Goal: Task Accomplishment & Management: Use online tool/utility

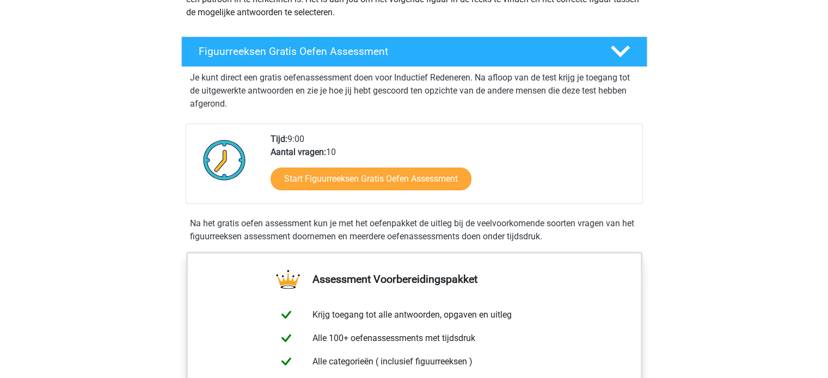
scroll to position [163, 0]
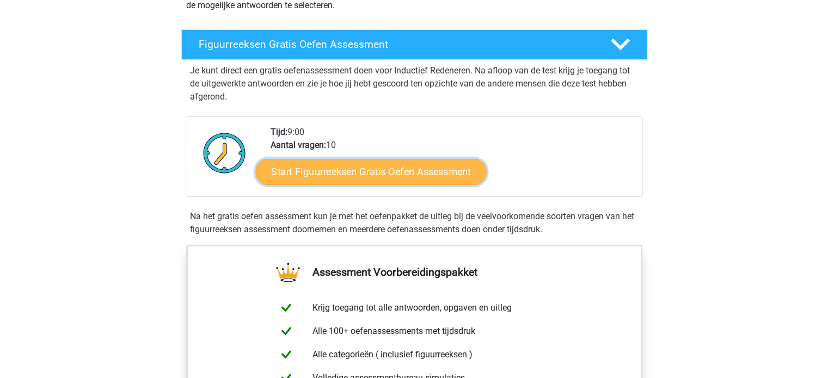
click at [349, 174] on link "Start Figuurreeksen Gratis Oefen Assessment" at bounding box center [370, 171] width 231 height 26
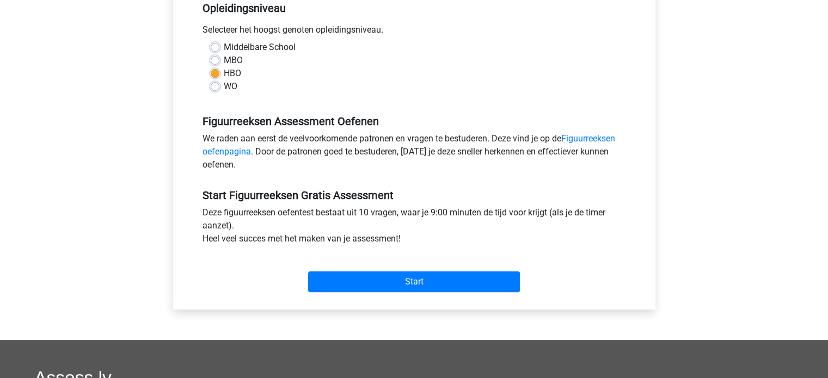
scroll to position [381, 0]
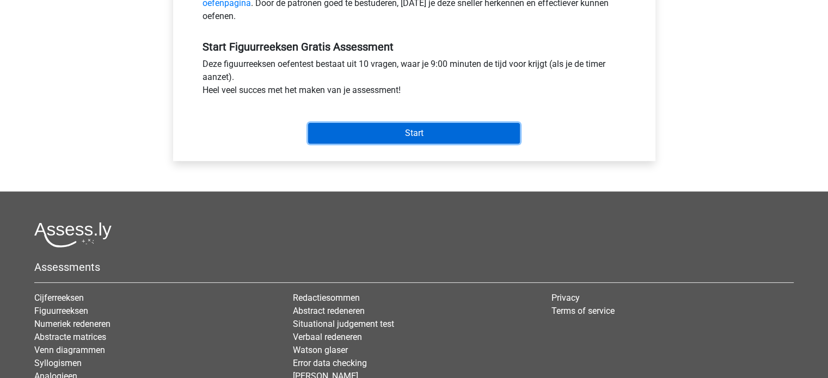
click at [434, 137] on input "Start" at bounding box center [414, 133] width 212 height 21
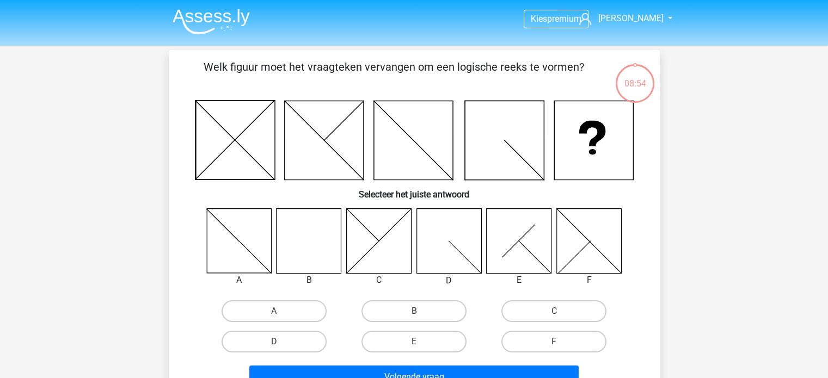
click at [300, 245] on icon at bounding box center [308, 240] width 65 height 65
click at [414, 314] on input "B" at bounding box center [417, 314] width 7 height 7
radio input "true"
click at [328, 239] on icon at bounding box center [308, 240] width 65 height 65
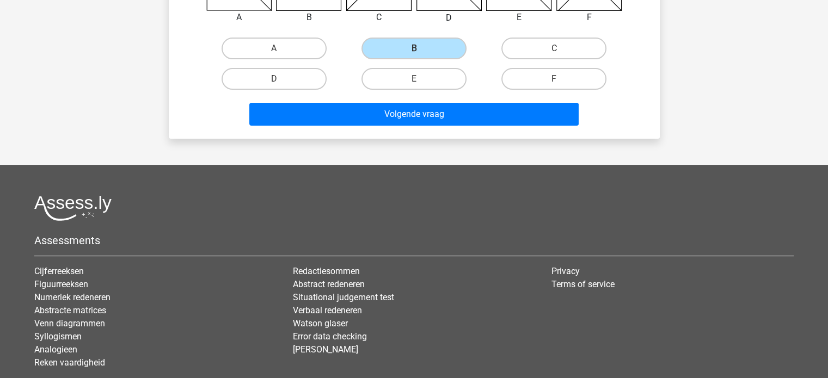
scroll to position [272, 0]
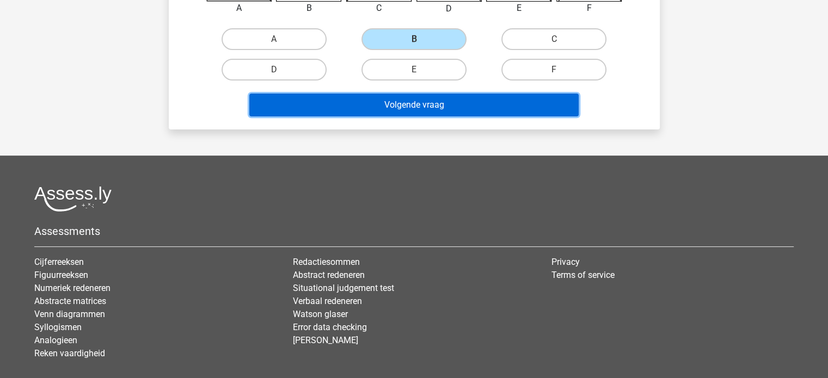
click at [421, 108] on button "Volgende vraag" at bounding box center [413, 105] width 329 height 23
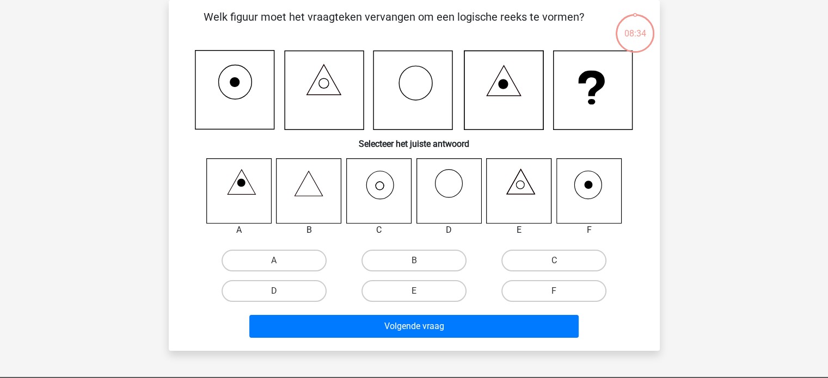
scroll to position [50, 0]
click at [556, 259] on label "C" at bounding box center [553, 261] width 105 height 22
click at [556, 261] on input "C" at bounding box center [557, 264] width 7 height 7
radio input "true"
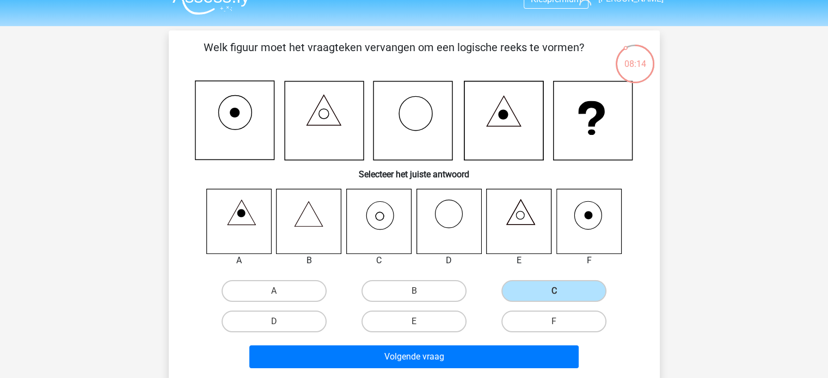
scroll to position [54, 0]
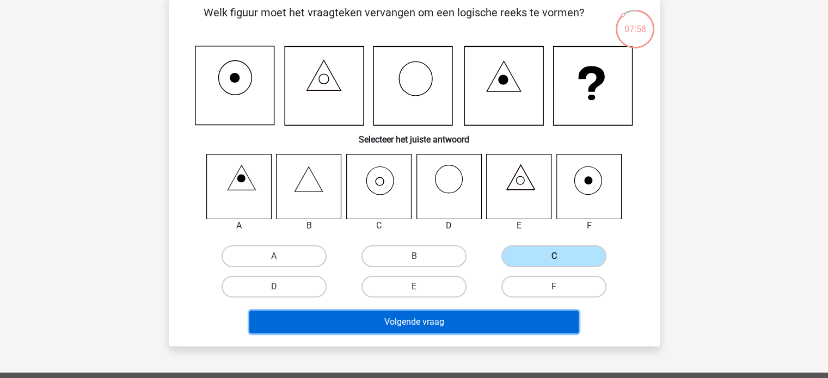
click at [426, 318] on button "Volgende vraag" at bounding box center [413, 322] width 329 height 23
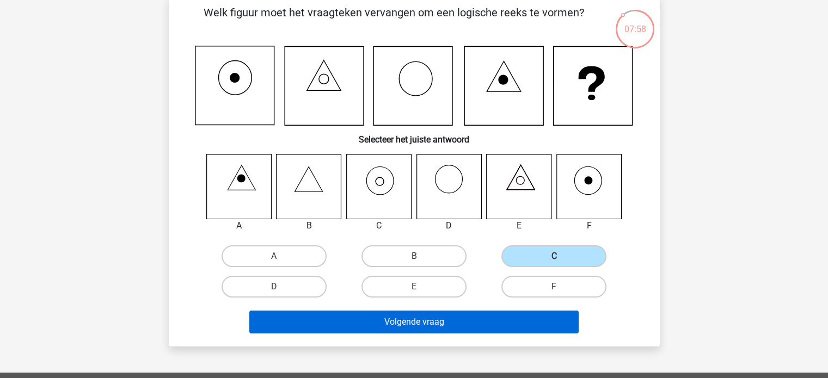
scroll to position [50, 0]
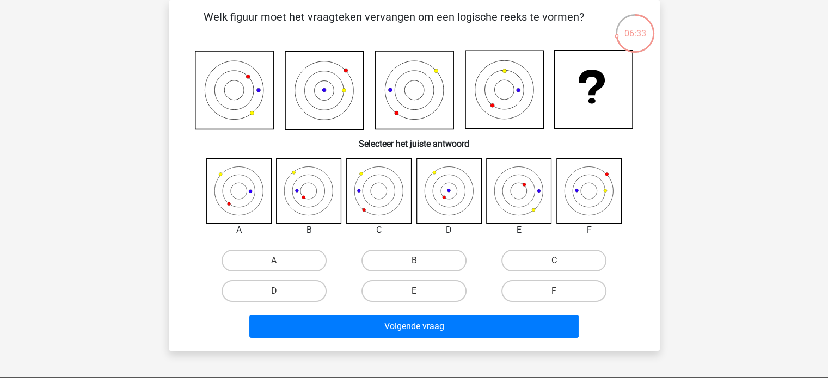
drag, startPoint x: 253, startPoint y: 258, endPoint x: 331, endPoint y: 275, distance: 80.2
click at [253, 258] on label "A" at bounding box center [274, 261] width 105 height 22
click at [274, 261] on input "A" at bounding box center [277, 264] width 7 height 7
radio input "true"
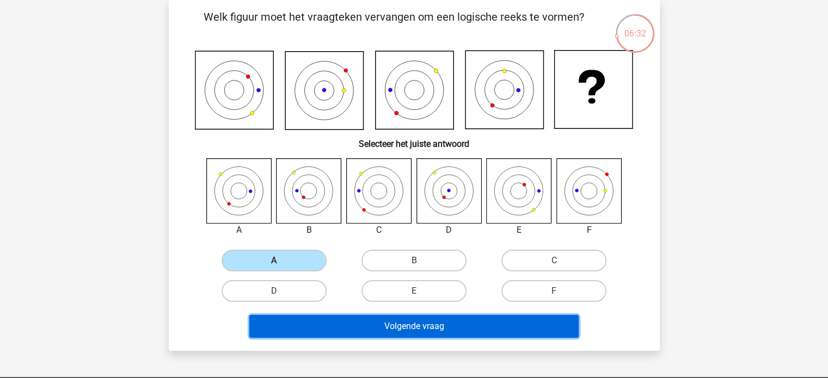
click at [390, 326] on button "Volgende vraag" at bounding box center [413, 326] width 329 height 23
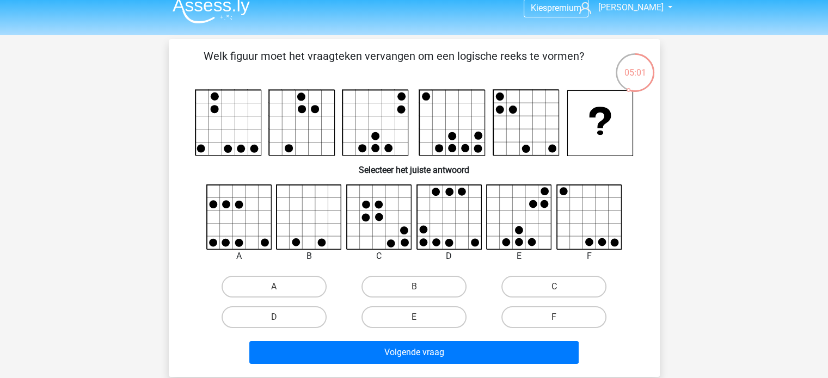
scroll to position [0, 0]
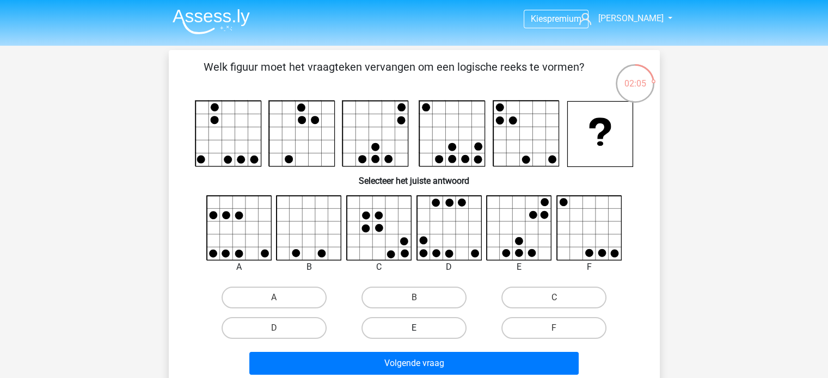
click at [436, 321] on label "E" at bounding box center [413, 328] width 105 height 22
click at [421, 328] on input "E" at bounding box center [417, 331] width 7 height 7
radio input "true"
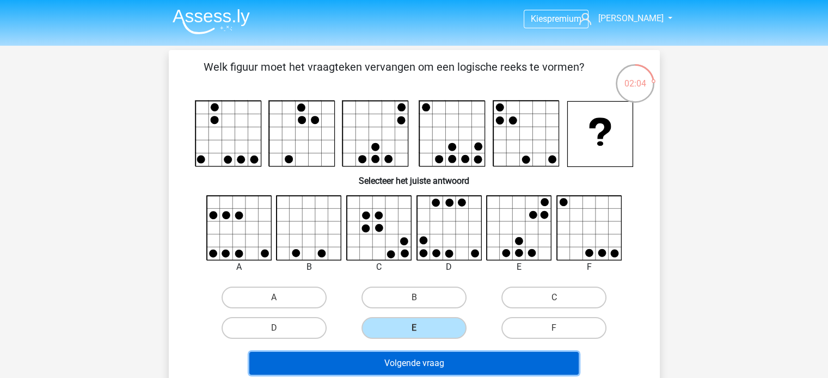
click at [435, 365] on button "Volgende vraag" at bounding box center [413, 363] width 329 height 23
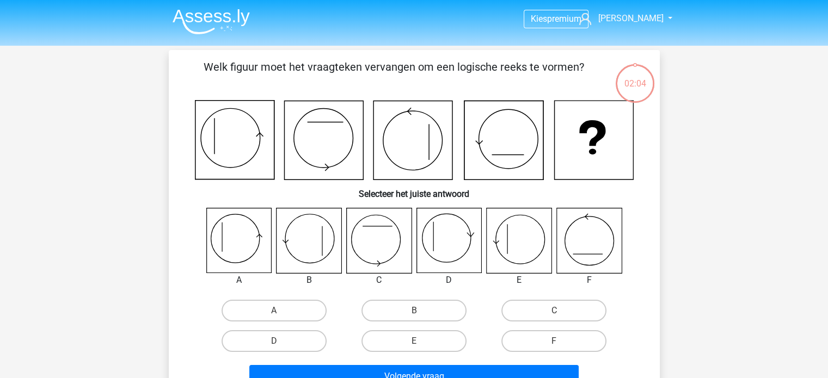
scroll to position [50, 0]
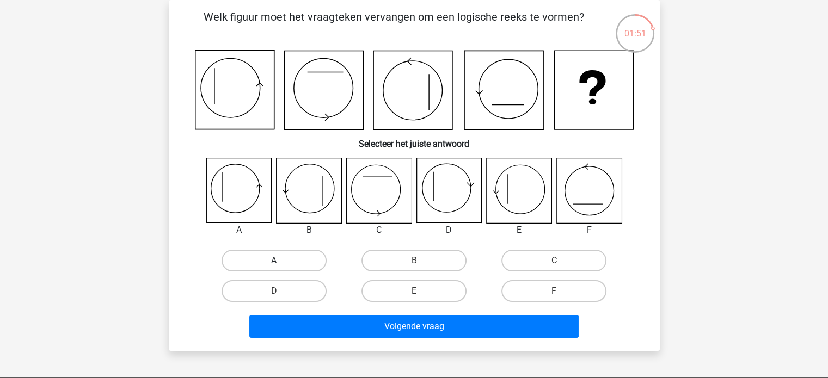
click at [264, 259] on label "A" at bounding box center [274, 261] width 105 height 22
click at [274, 261] on input "A" at bounding box center [277, 264] width 7 height 7
radio input "true"
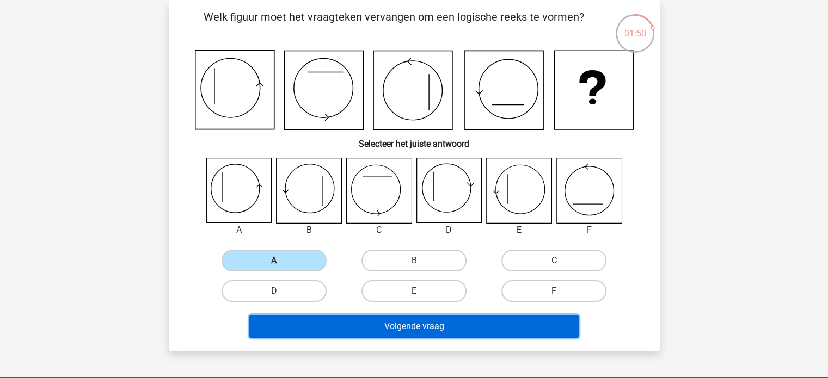
click at [407, 329] on button "Volgende vraag" at bounding box center [413, 326] width 329 height 23
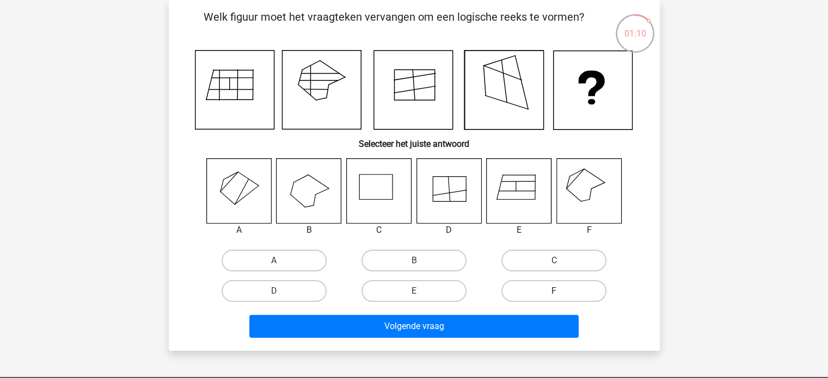
click at [533, 292] on label "F" at bounding box center [553, 291] width 105 height 22
click at [554, 292] on input "F" at bounding box center [557, 294] width 7 height 7
radio input "true"
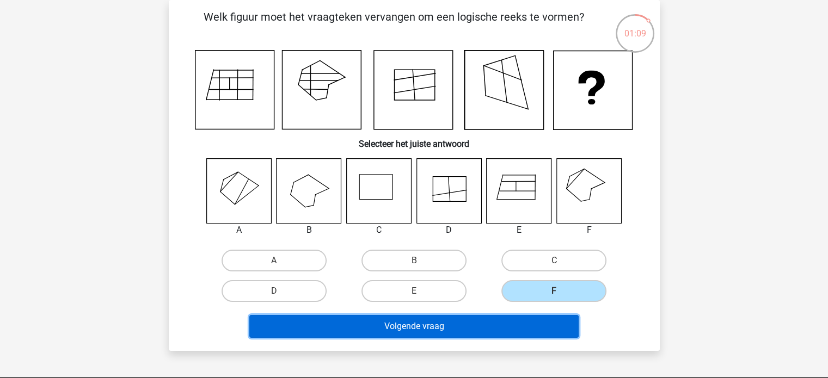
click at [480, 324] on button "Volgende vraag" at bounding box center [413, 326] width 329 height 23
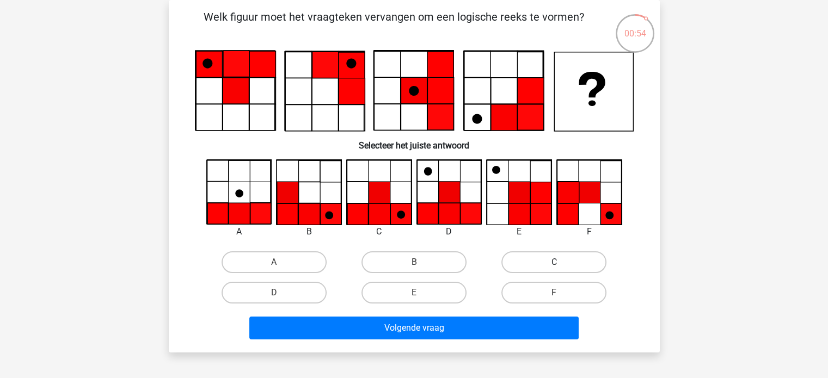
click at [553, 267] on label "C" at bounding box center [553, 262] width 105 height 22
click at [554, 267] on input "C" at bounding box center [557, 265] width 7 height 7
radio input "true"
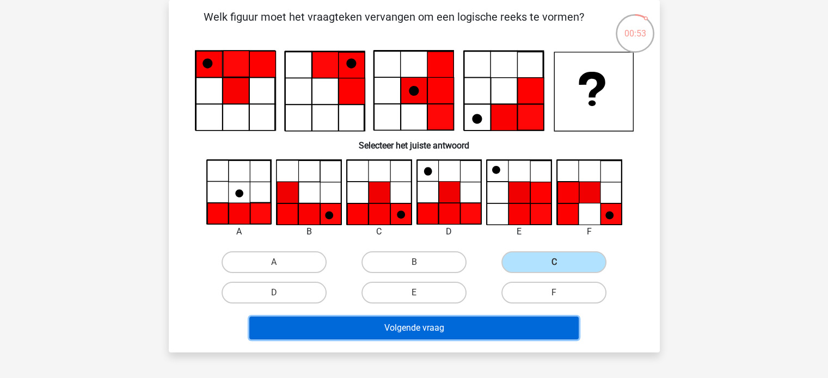
click at [453, 329] on button "Volgende vraag" at bounding box center [413, 328] width 329 height 23
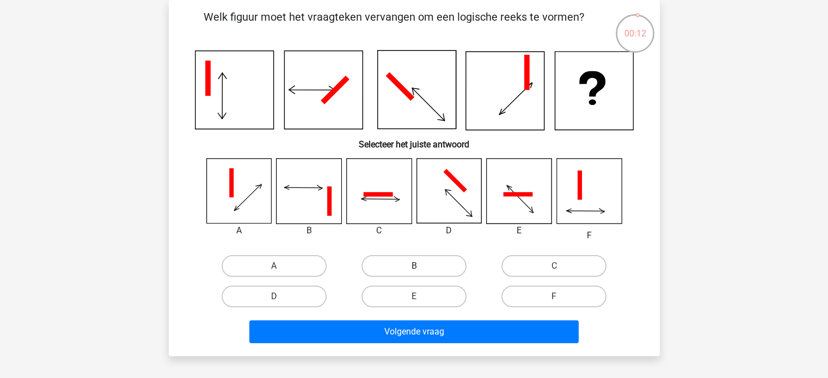
click at [427, 269] on label "B" at bounding box center [413, 266] width 105 height 22
click at [421, 269] on input "B" at bounding box center [417, 269] width 7 height 7
radio input "true"
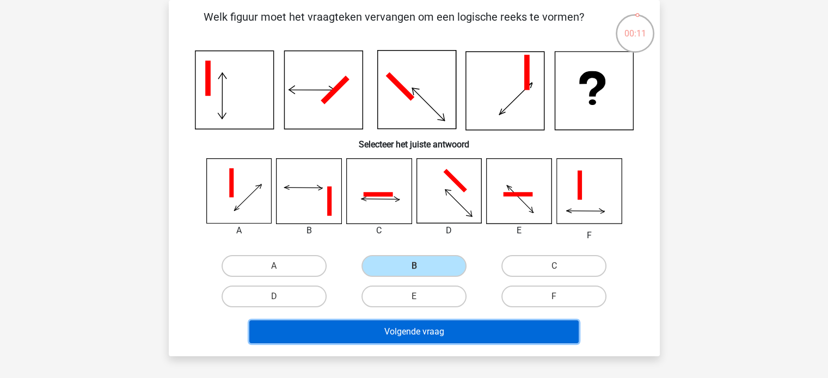
click at [432, 333] on button "Volgende vraag" at bounding box center [413, 332] width 329 height 23
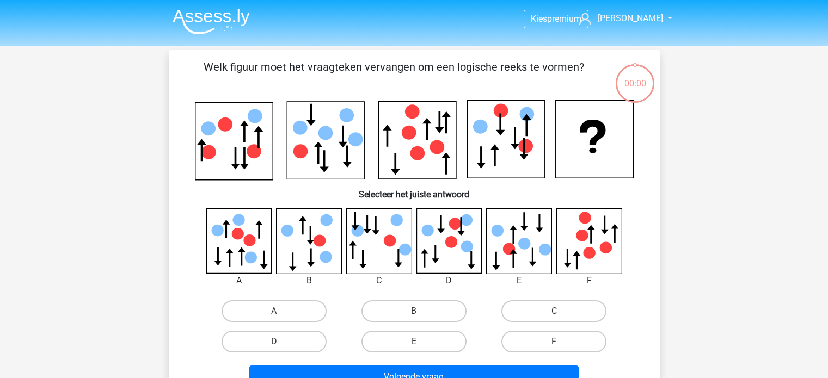
scroll to position [50, 0]
